Goal: Find specific page/section: Find specific page/section

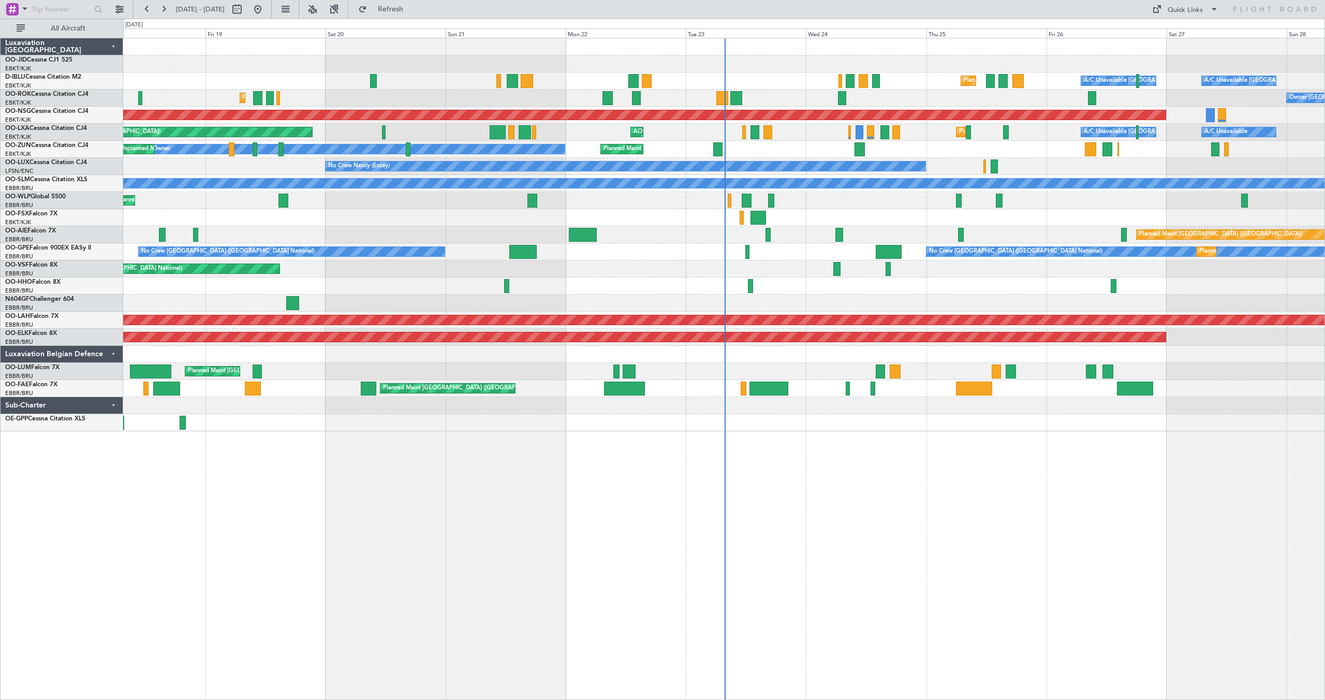
click at [1032, 200] on div "Planned Maint Liege" at bounding box center [723, 200] width 1201 height 17
click at [1033, 201] on div "Planned Maint Liege" at bounding box center [723, 200] width 1201 height 17
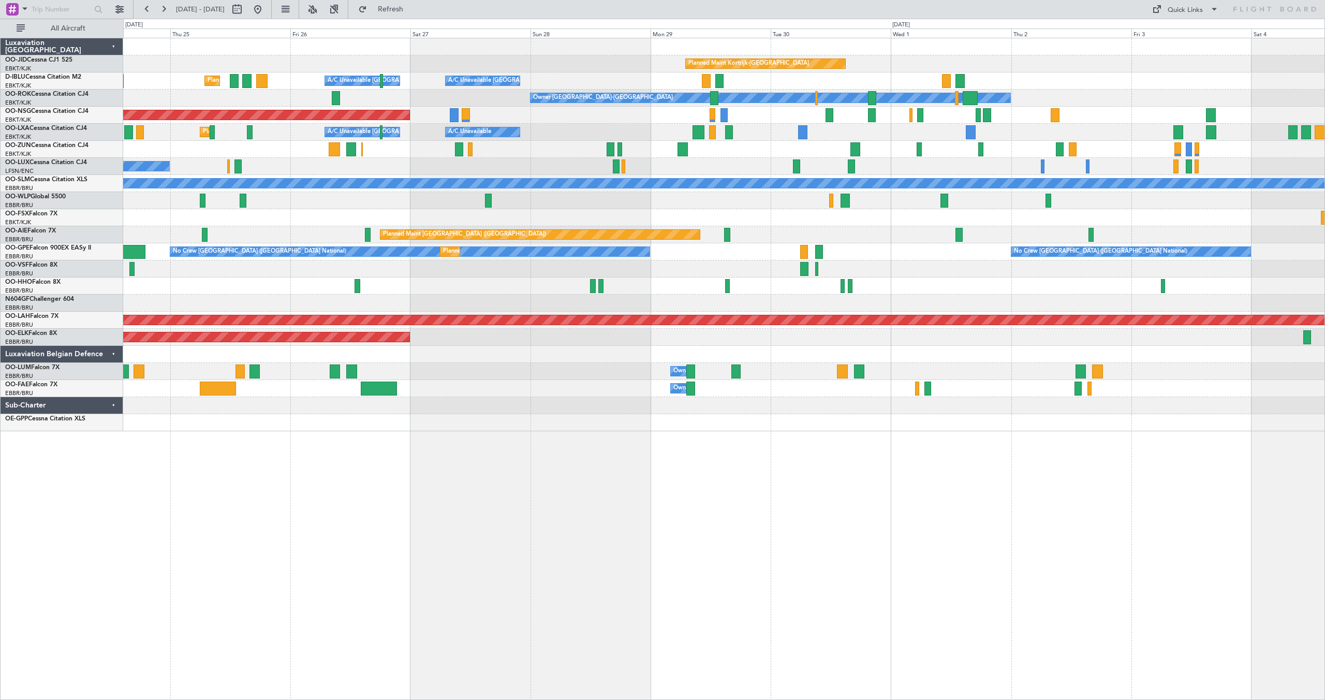
click at [332, 259] on div "Planned Maint Kortrijk-[GEOGRAPHIC_DATA] [GEOGRAPHIC_DATA] ([GEOGRAPHIC_DATA]) …" at bounding box center [723, 234] width 1201 height 393
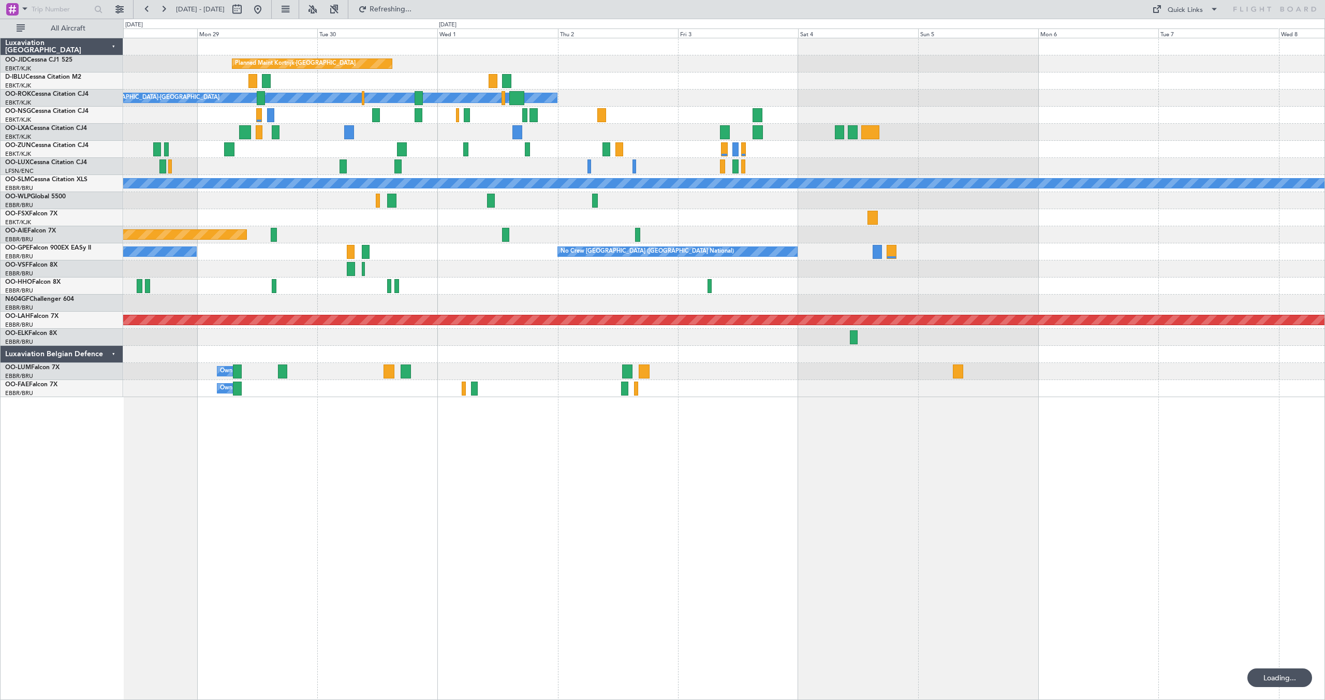
click at [689, 258] on div "Planned Maint Kortrijk-[GEOGRAPHIC_DATA] A/C Unavailable [GEOGRAPHIC_DATA]-[GEO…" at bounding box center [723, 217] width 1201 height 359
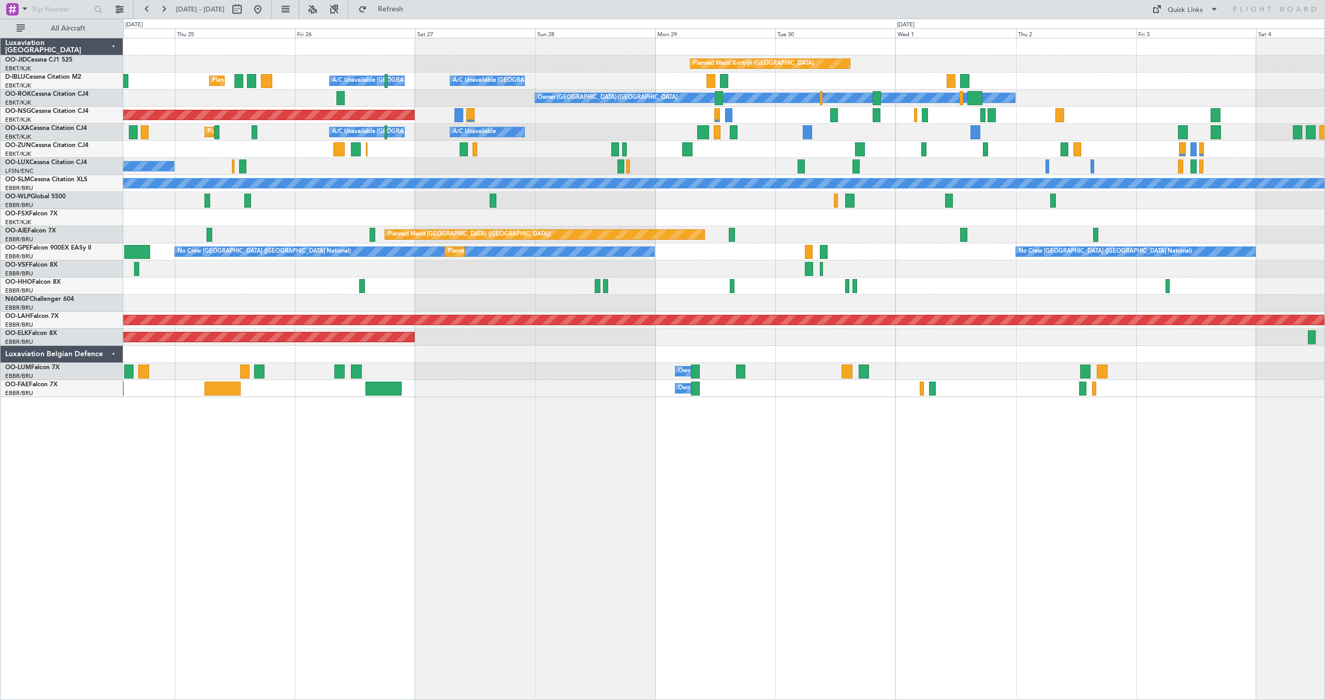
click at [1270, 205] on div at bounding box center [723, 200] width 1201 height 17
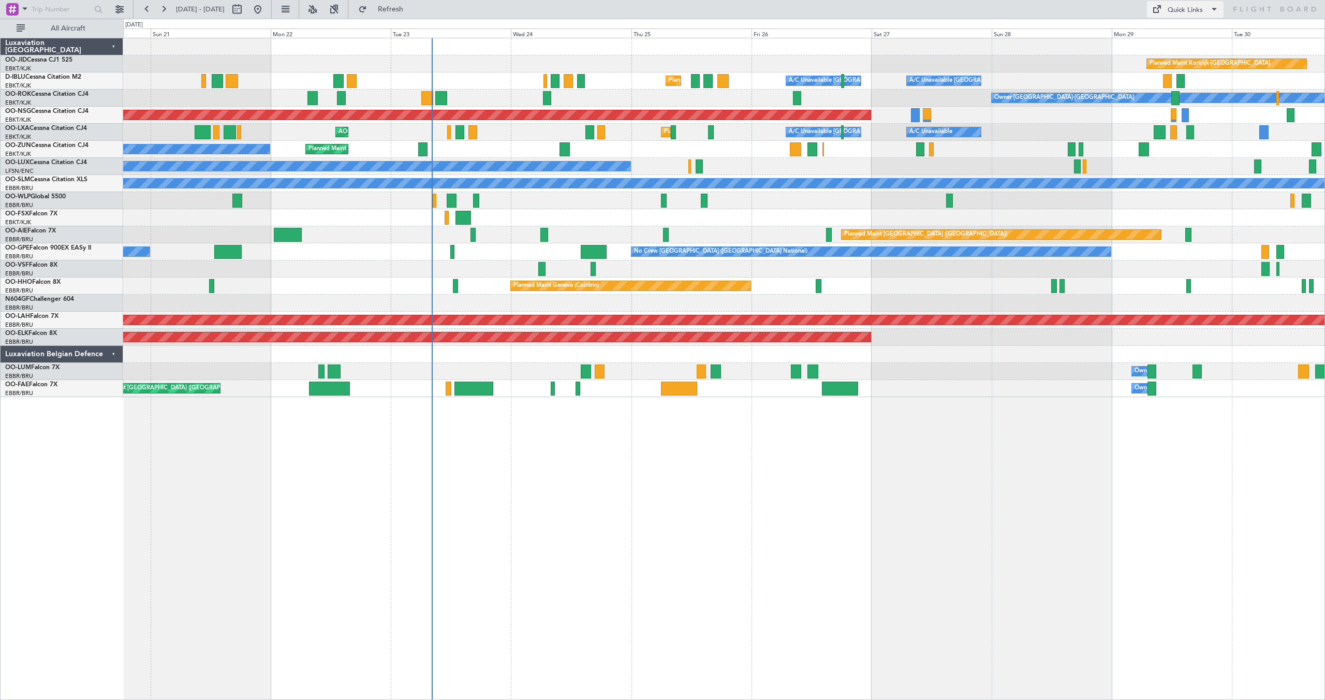
click at [1174, 6] on div "Quick Links" at bounding box center [1184, 10] width 35 height 10
click at [1162, 28] on button "Trip Builder" at bounding box center [1186, 34] width 78 height 25
click at [158, 8] on button at bounding box center [163, 9] width 17 height 17
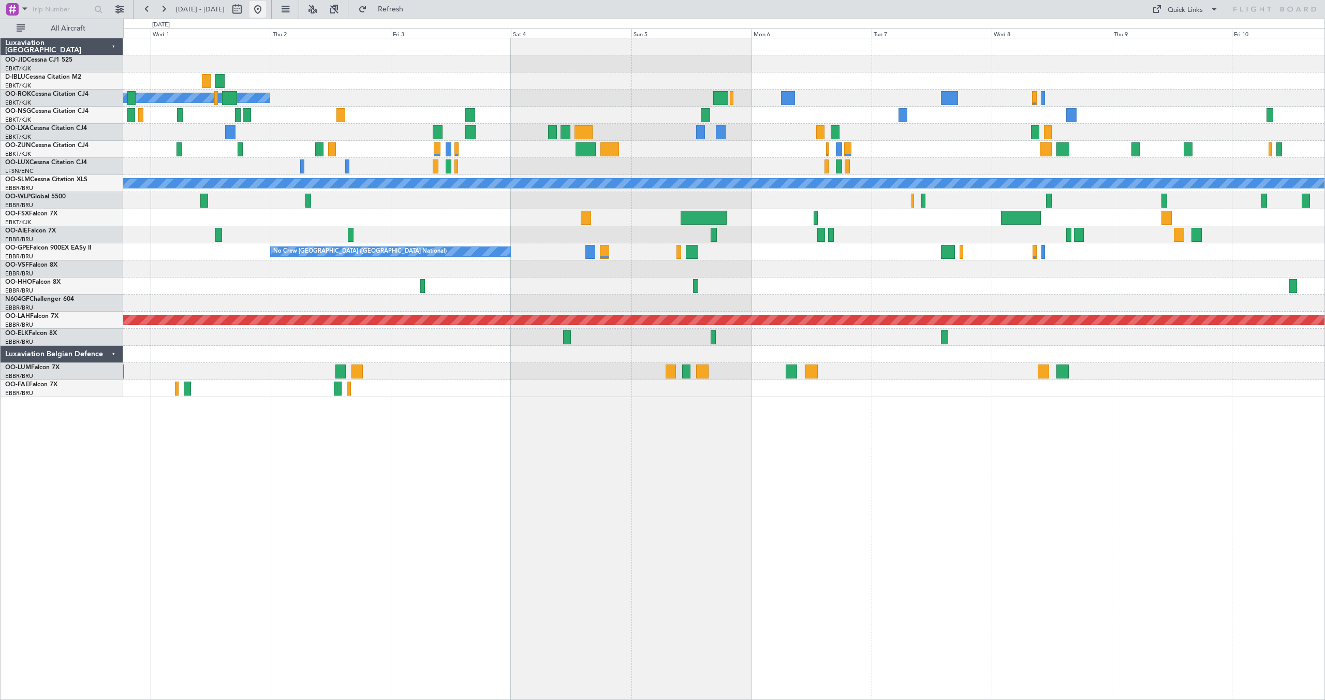
click at [266, 9] on button at bounding box center [257, 9] width 17 height 17
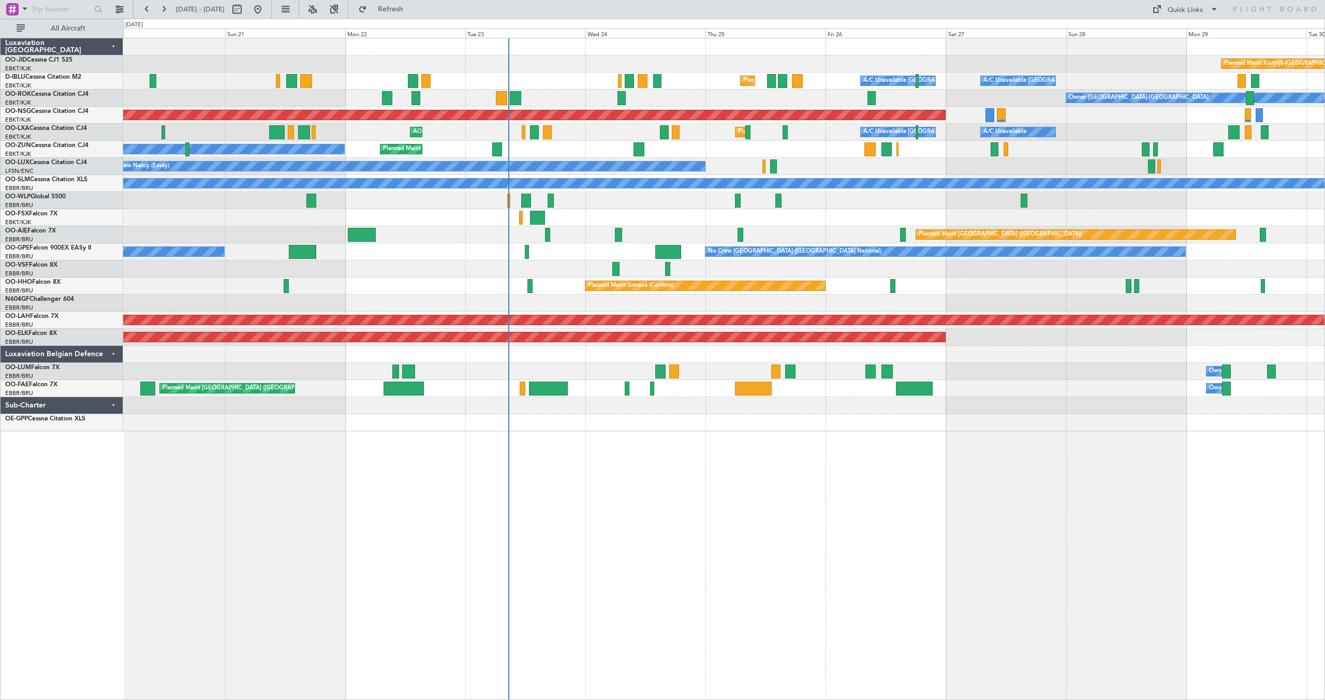
click at [885, 195] on div "Planned Maint Liege" at bounding box center [723, 200] width 1201 height 17
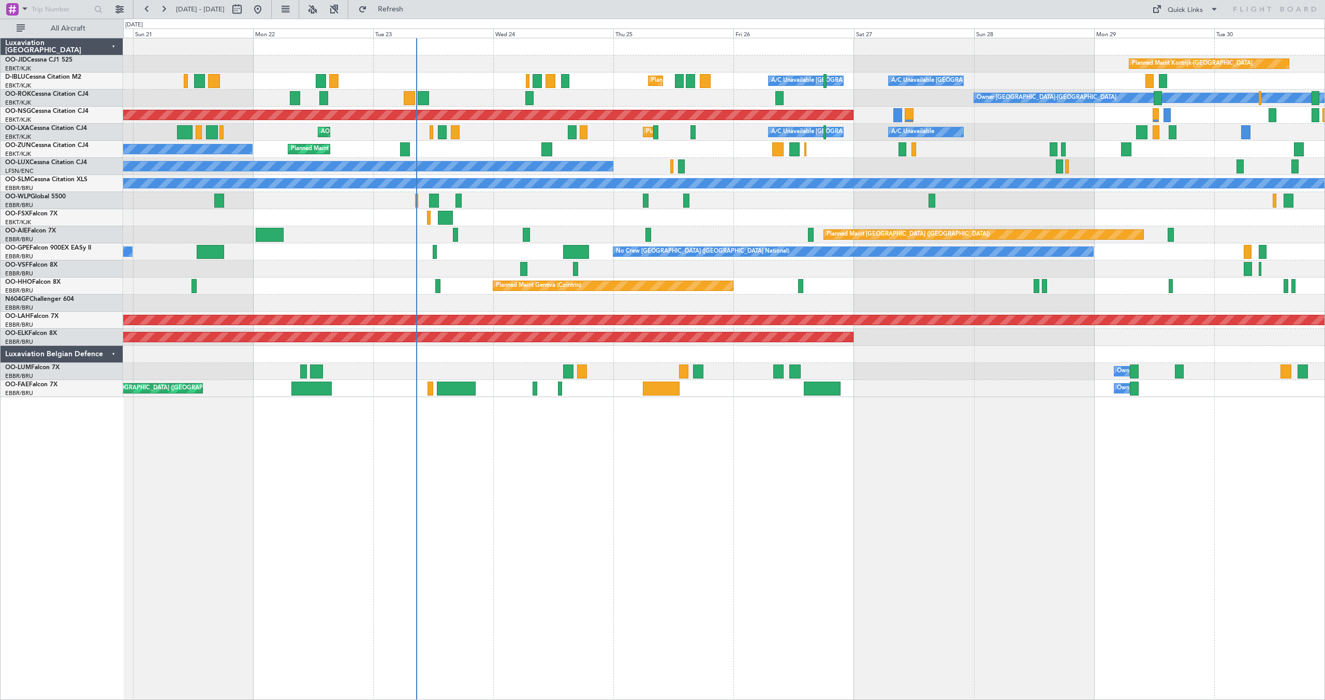
click at [935, 214] on div at bounding box center [723, 217] width 1201 height 17
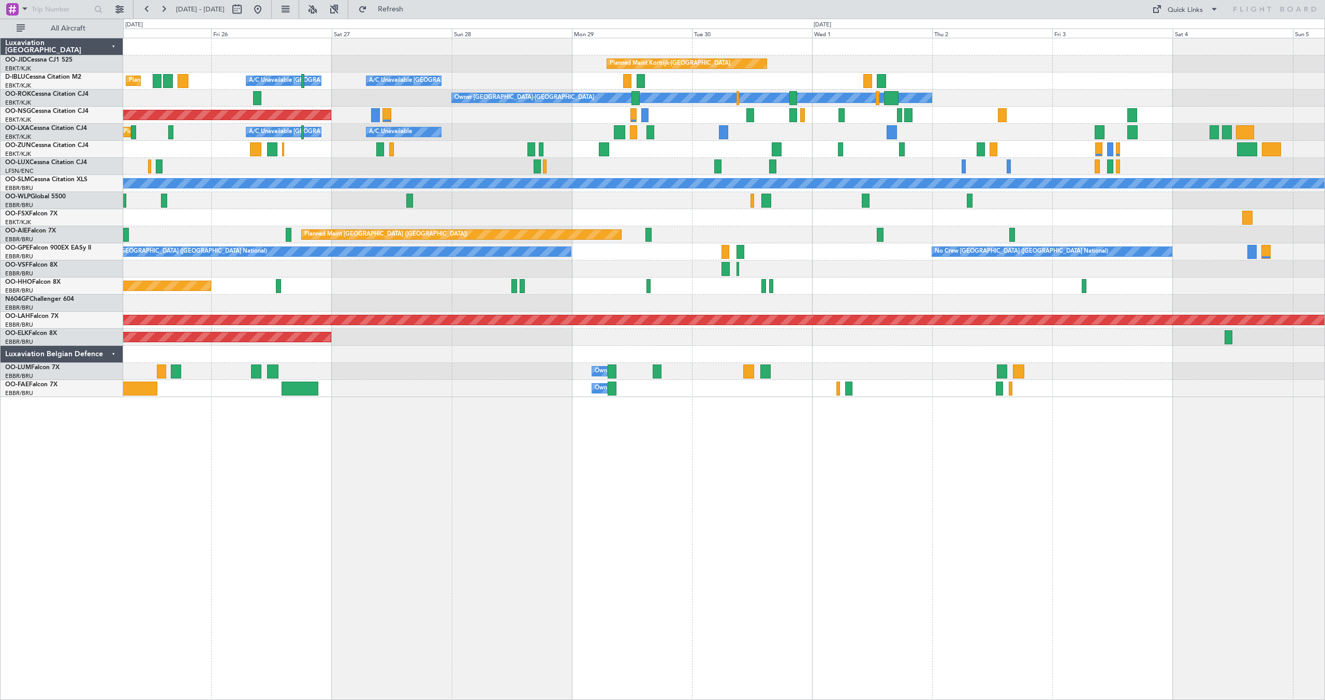
click at [640, 234] on div "Planned Maint Kortrijk-[GEOGRAPHIC_DATA] [GEOGRAPHIC_DATA] ([GEOGRAPHIC_DATA]) …" at bounding box center [723, 217] width 1201 height 359
click at [1182, 10] on div "Quick Links" at bounding box center [1184, 10] width 35 height 10
click at [1173, 31] on button "Trip Builder" at bounding box center [1186, 34] width 78 height 25
